Goal: Task Accomplishment & Management: Use online tool/utility

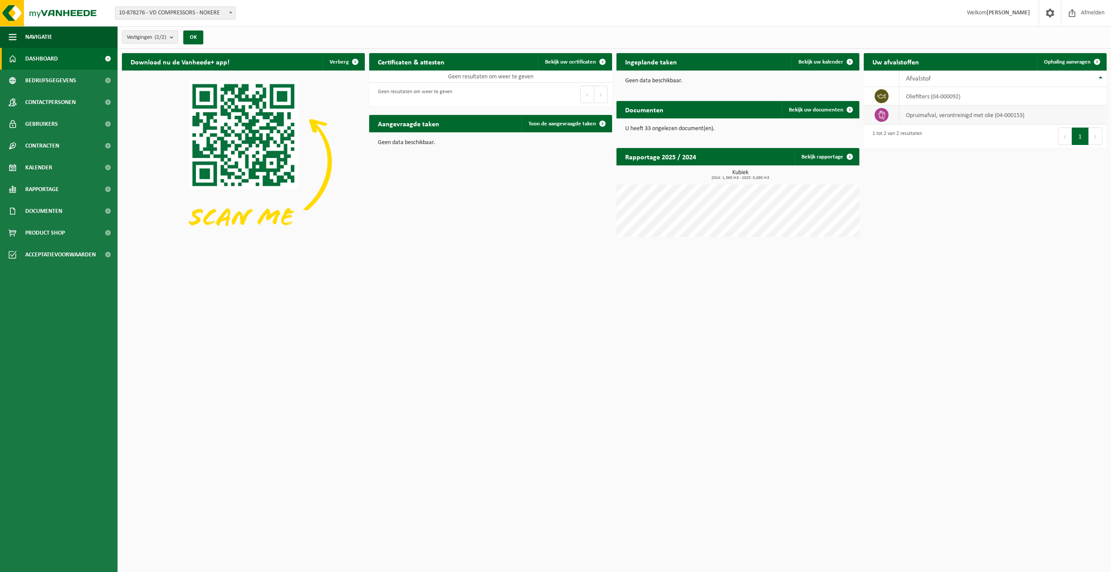
click at [552, 116] on td "opruimafval, verontreinigd met olie (04-000153)" at bounding box center [1002, 115] width 207 height 19
click at [552, 115] on icon at bounding box center [881, 115] width 9 height 9
click at [552, 94] on icon at bounding box center [881, 96] width 9 height 9
click at [552, 138] on button "1" at bounding box center [1080, 136] width 17 height 17
click at [552, 58] on link "Ophaling aanvragen" at bounding box center [1071, 61] width 69 height 17
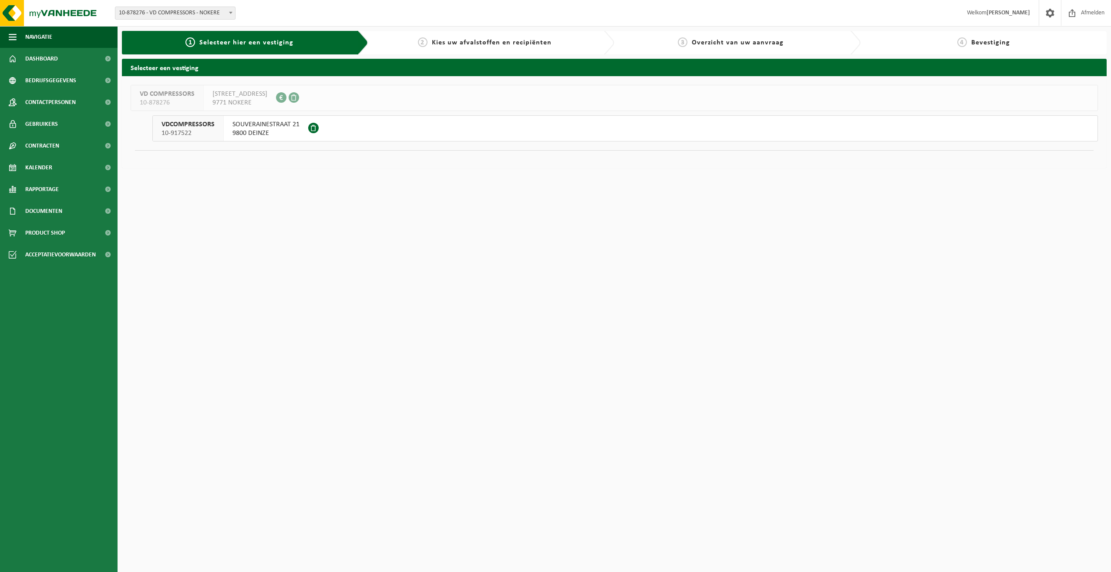
click at [268, 131] on span "9800 DEINZE" at bounding box center [265, 133] width 67 height 9
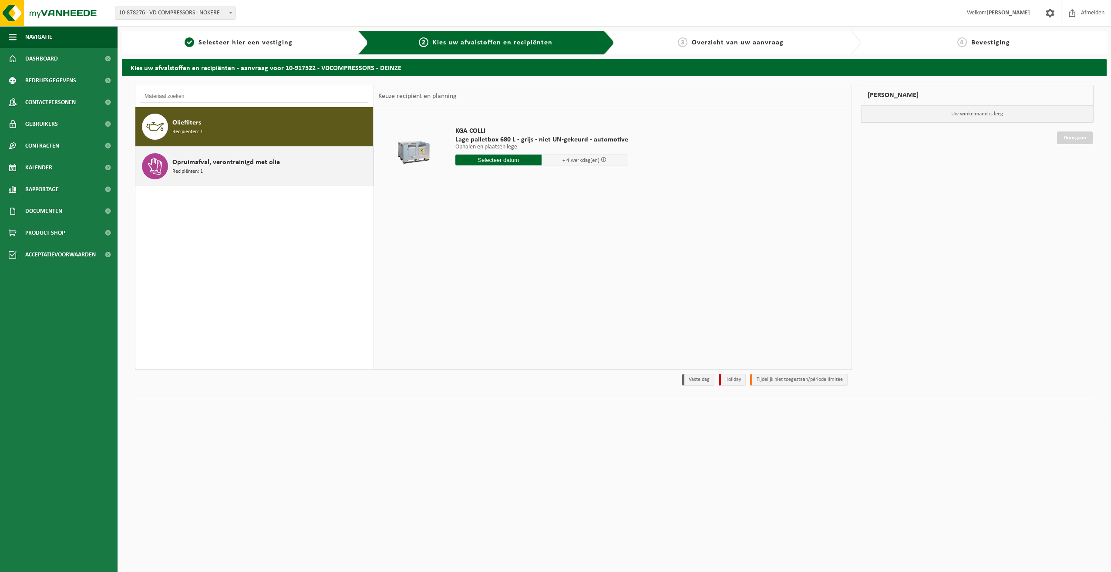
click at [186, 171] on span "Recipiënten: 1" at bounding box center [187, 172] width 30 height 8
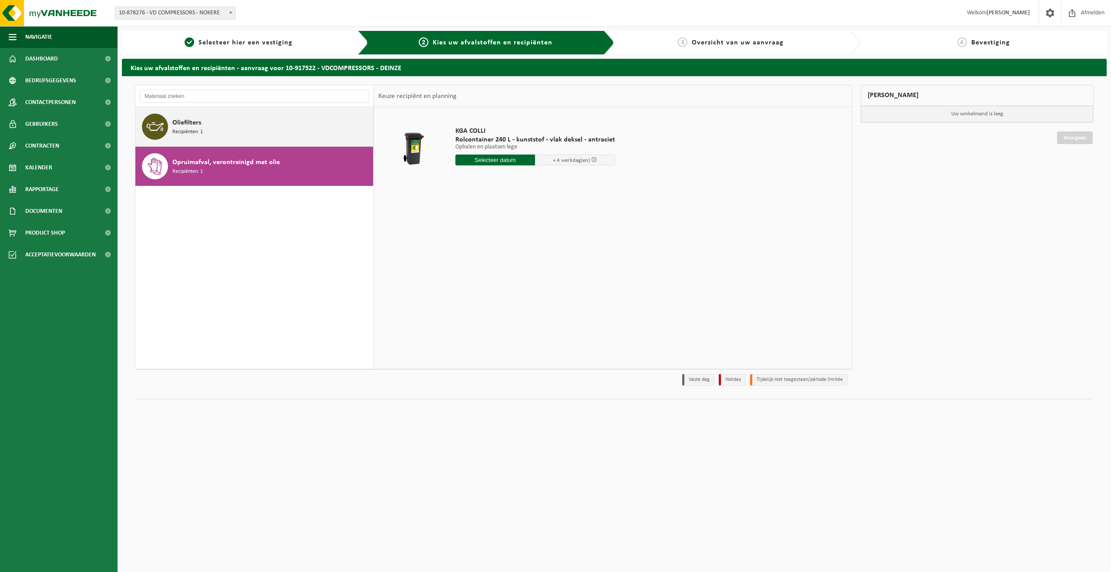
click at [180, 126] on span "Oliefilters" at bounding box center [186, 123] width 29 height 10
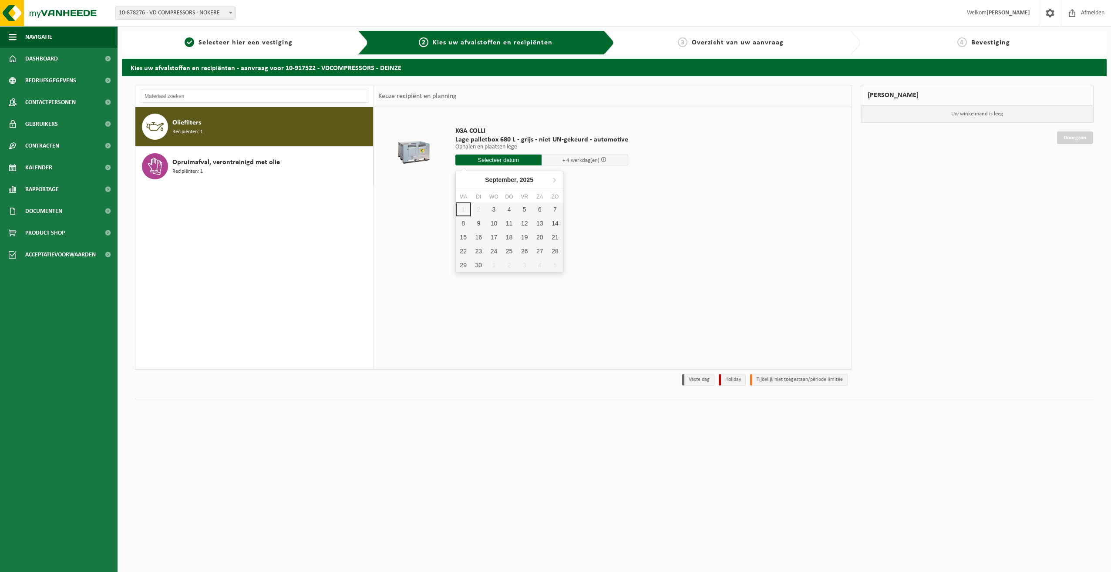
click at [507, 159] on input "text" at bounding box center [498, 160] width 87 height 11
click at [492, 211] on div "3" at bounding box center [493, 209] width 15 height 14
type input "Van 2025-09-03"
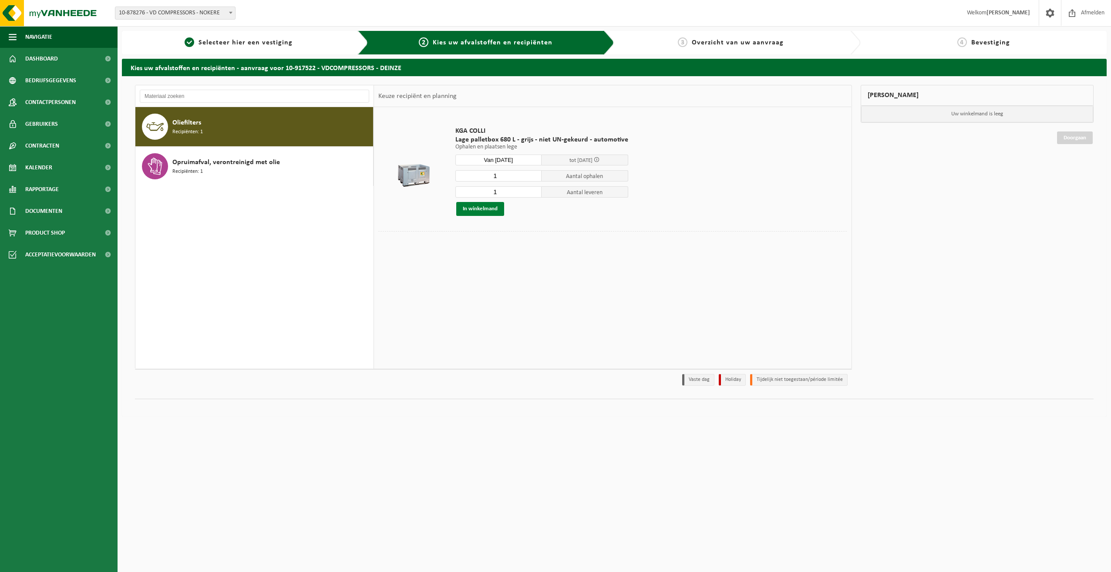
click at [482, 208] on button "In winkelmand" at bounding box center [480, 209] width 48 height 14
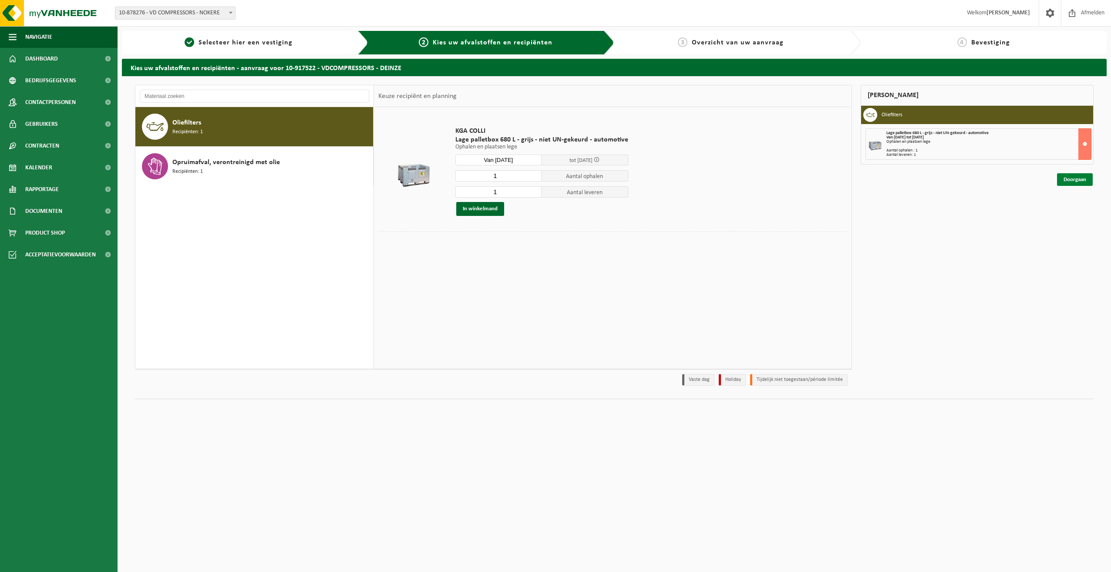
click at [1073, 180] on link "Doorgaan" at bounding box center [1075, 179] width 36 height 13
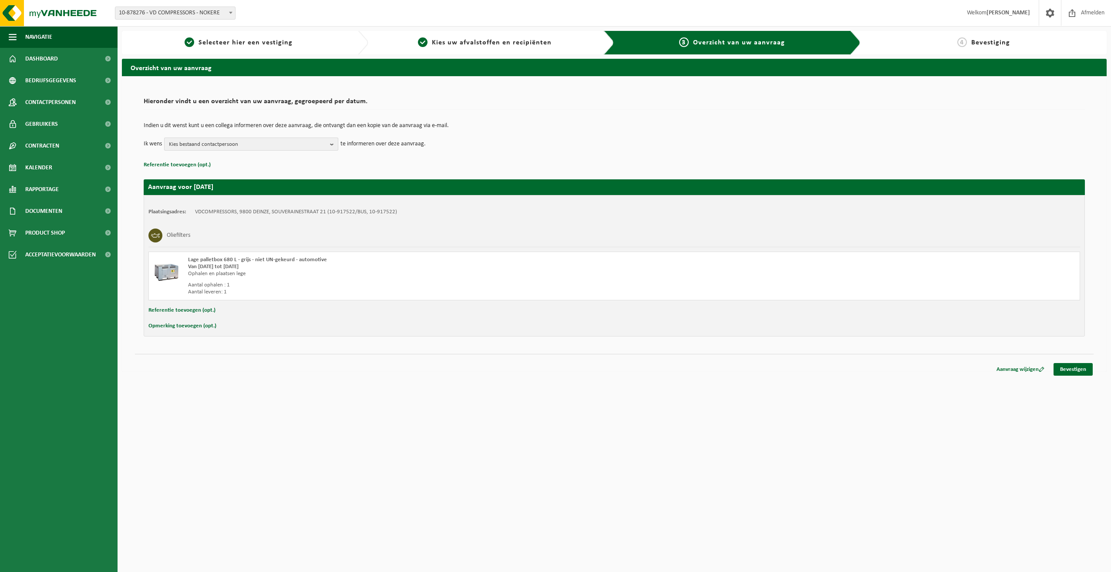
click at [330, 143] on b "button" at bounding box center [334, 144] width 8 height 12
click at [226, 191] on label "DIRK ( dirk@vdcompressors.be )" at bounding box center [250, 192] width 165 height 13
click at [167, 182] on input "DIRK ( dirk@vdcompressors.be )" at bounding box center [166, 181] width 0 height 0
checkbox input "true"
click at [365, 166] on p "Referentie toevoegen (opt.)" at bounding box center [614, 164] width 941 height 11
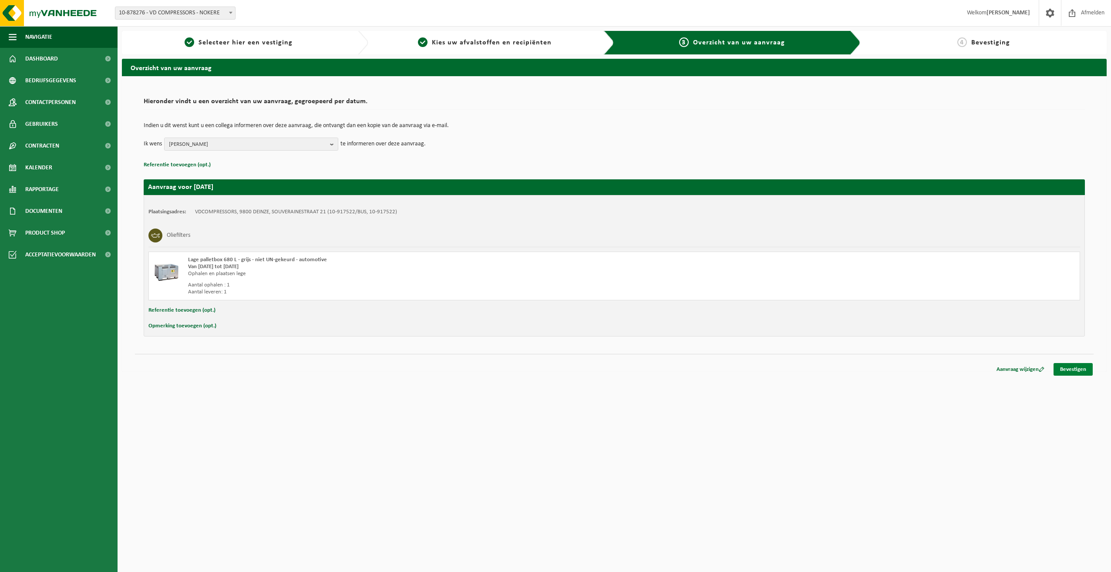
click at [1069, 368] on link "Bevestigen" at bounding box center [1072, 369] width 39 height 13
